Goal: Navigation & Orientation: Find specific page/section

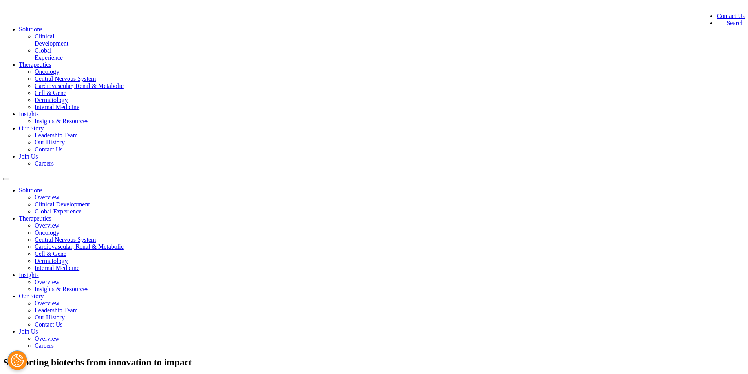
click at [68, 47] on link "Clinical Development" at bounding box center [52, 40] width 34 height 14
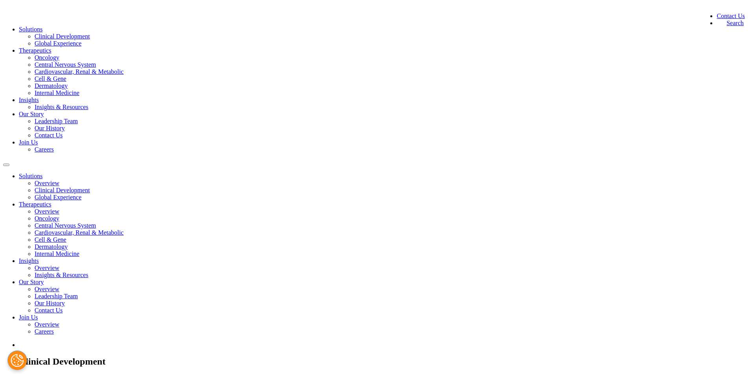
click at [65, 125] on link "Our History" at bounding box center [50, 128] width 30 height 7
click at [63, 132] on link "Contact Us" at bounding box center [49, 135] width 28 height 7
click at [54, 146] on link "Careers" at bounding box center [44, 149] width 19 height 7
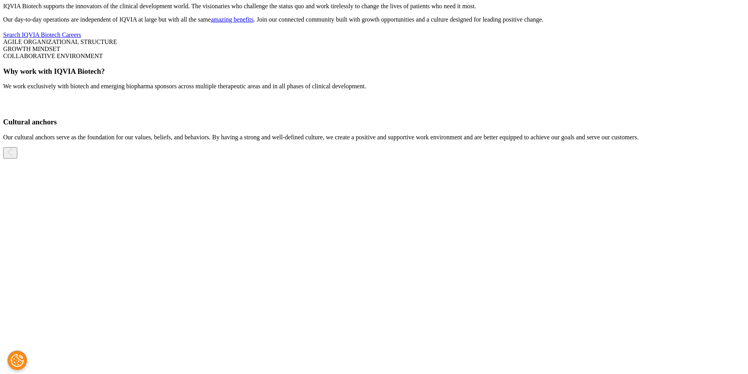
scroll to position [471, 0]
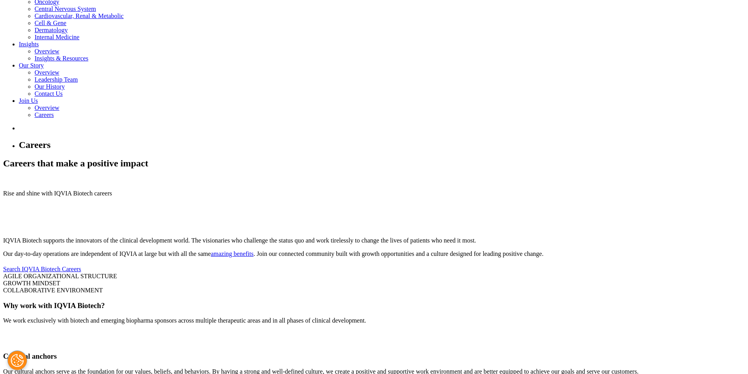
scroll to position [196, 0]
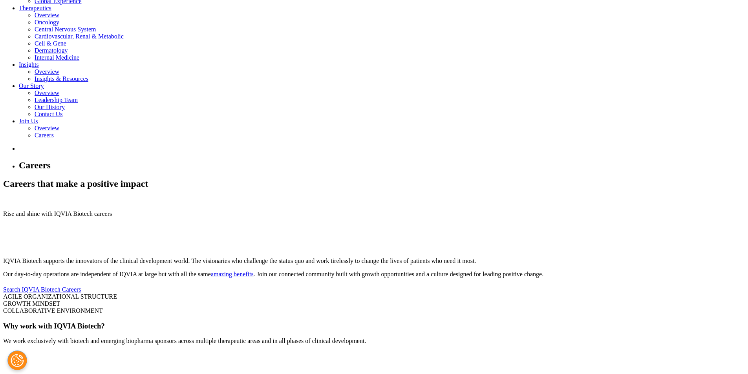
click at [3, 300] on icon at bounding box center [3, 300] width 0 height 0
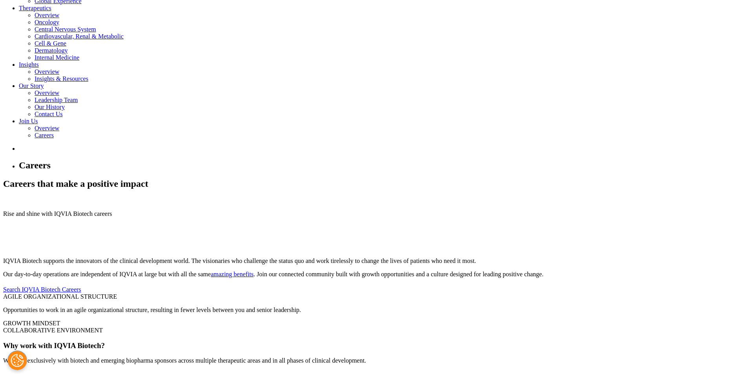
click at [323, 320] on div "GROWTH MINDSET" at bounding box center [374, 323] width 742 height 7
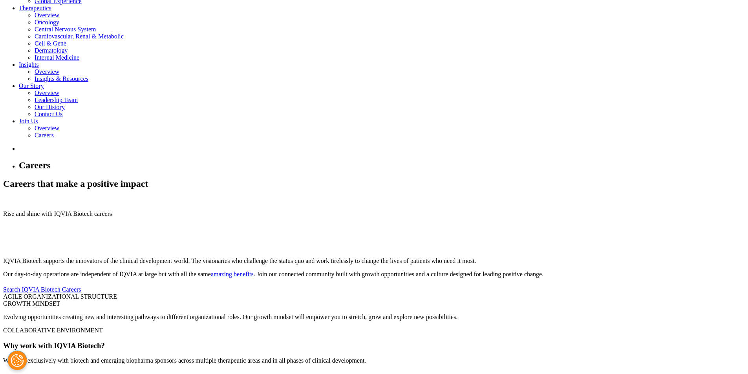
click at [3, 334] on icon at bounding box center [3, 334] width 0 height 0
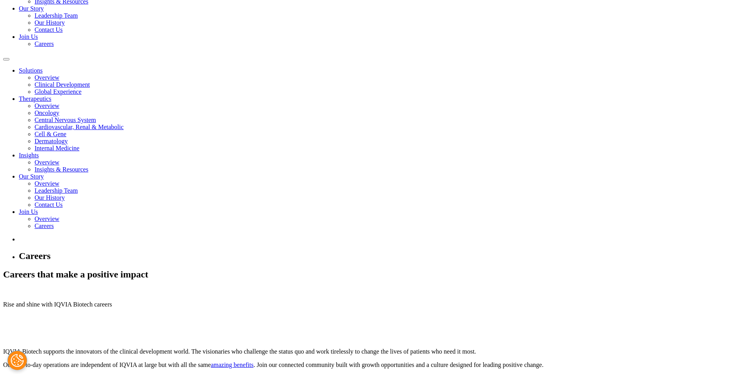
scroll to position [79, 0]
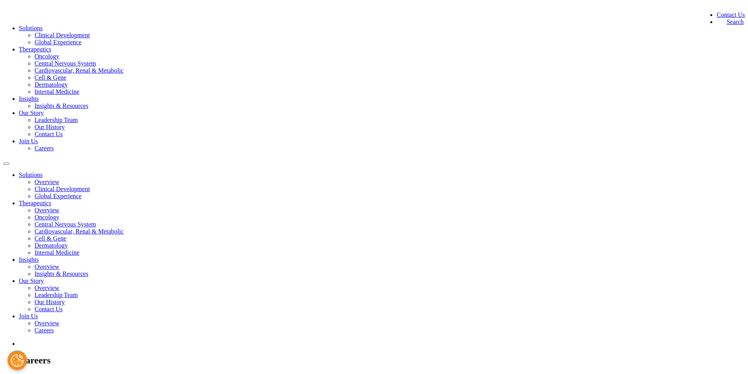
scroll to position [0, 0]
click at [65, 125] on link "Our History" at bounding box center [50, 128] width 30 height 7
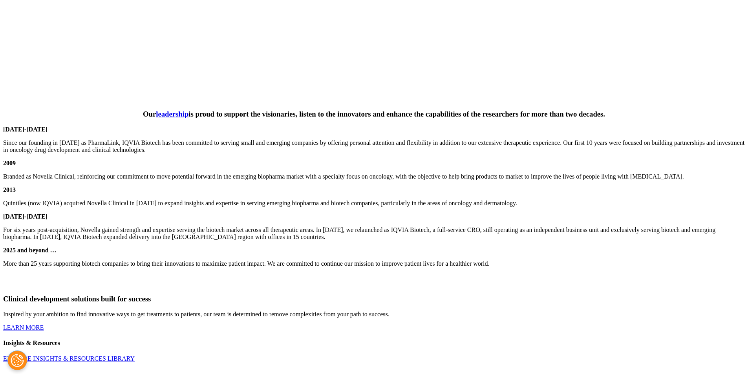
scroll to position [947, 0]
